Goal: Transaction & Acquisition: Purchase product/service

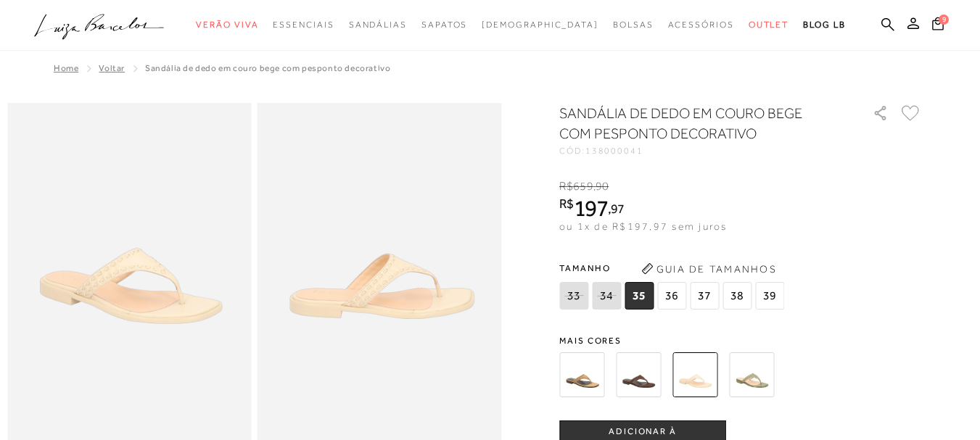
click at [707, 292] on span "37" at bounding box center [704, 296] width 29 height 28
click at [655, 432] on span "ADICIONAR À [GEOGRAPHIC_DATA]" at bounding box center [642, 438] width 165 height 25
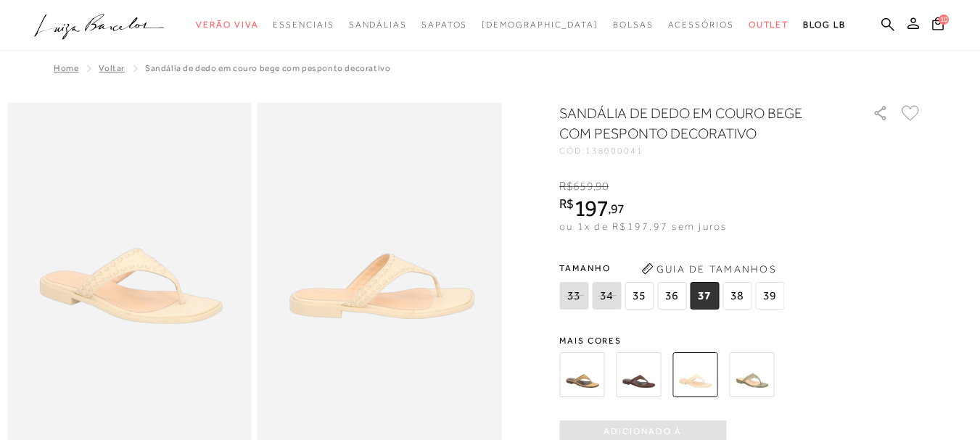
click at [645, 378] on img at bounding box center [638, 375] width 45 height 45
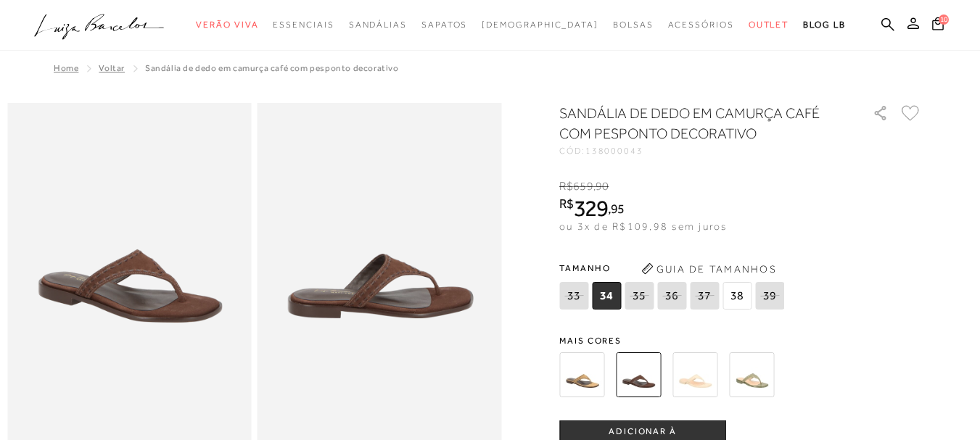
click at [752, 374] on img at bounding box center [751, 375] width 45 height 45
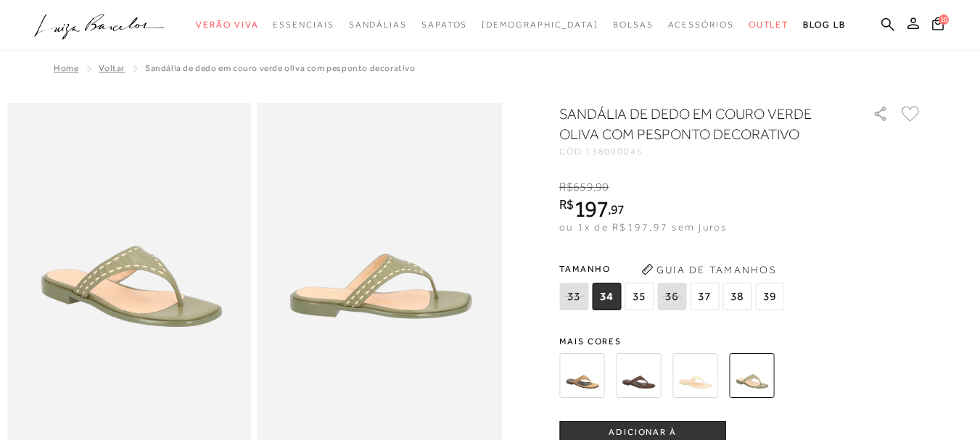
click at [707, 292] on span "37" at bounding box center [704, 297] width 29 height 28
click at [647, 430] on button "ADICIONAR À [GEOGRAPHIC_DATA]" at bounding box center [642, 439] width 167 height 35
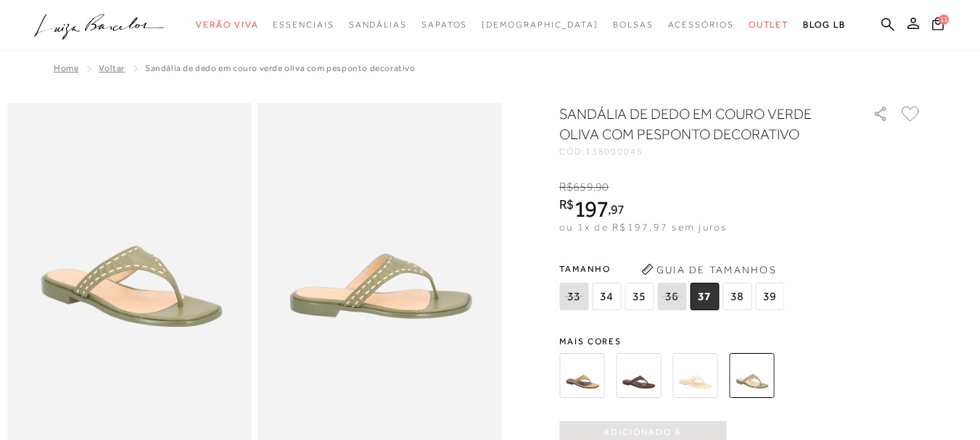
click at [585, 376] on img at bounding box center [581, 375] width 45 height 45
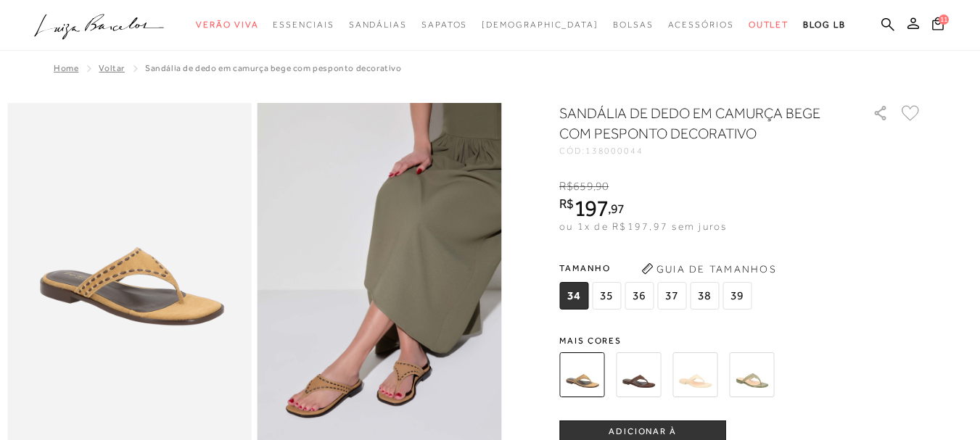
click at [707, 292] on span "38" at bounding box center [704, 296] width 29 height 28
click at [639, 432] on span "ADICIONAR À [GEOGRAPHIC_DATA]" at bounding box center [642, 438] width 165 height 25
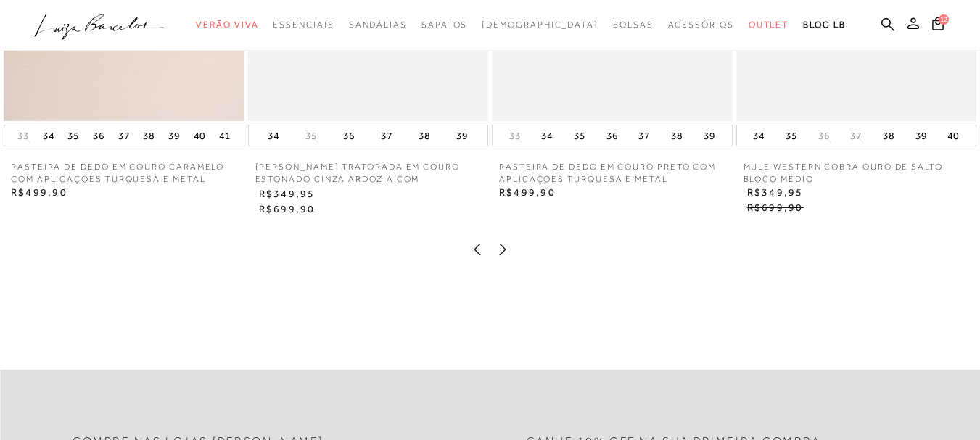
scroll to position [1234, 0]
